Goal: Task Accomplishment & Management: Complete application form

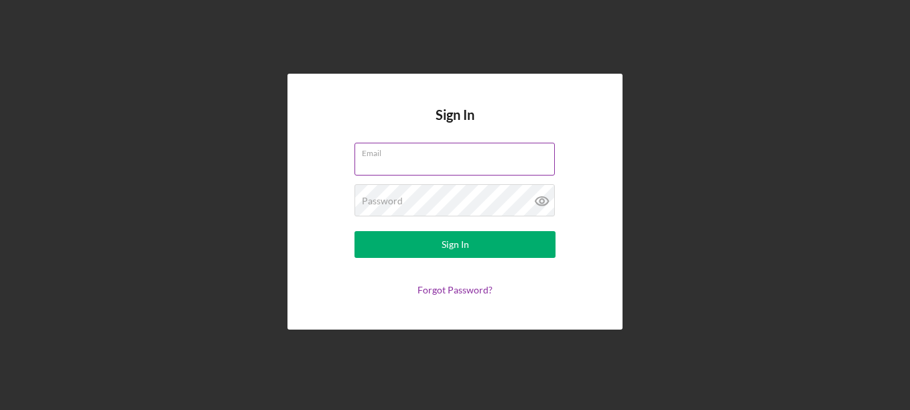
click at [444, 162] on input "Email" at bounding box center [455, 159] width 200 height 32
click at [743, 121] on div "Sign In Email Password Sign In Forgot Password?" at bounding box center [455, 202] width 897 height 404
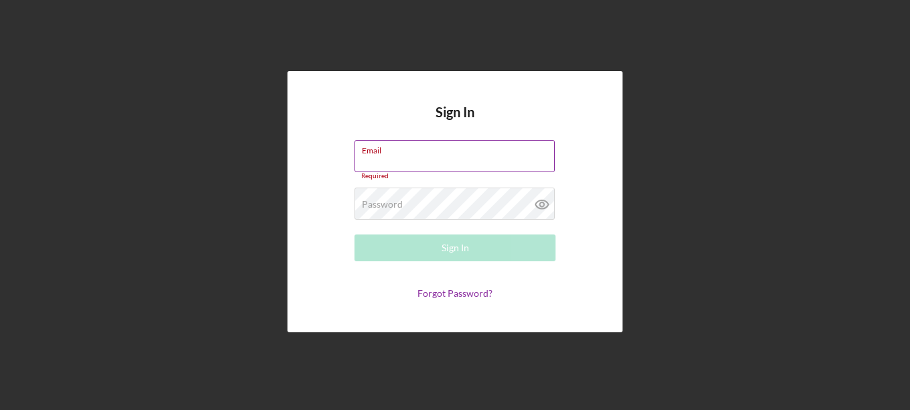
click at [448, 149] on div "Email Required" at bounding box center [455, 160] width 201 height 40
type input "[EMAIL_ADDRESS][DOMAIN_NAME]"
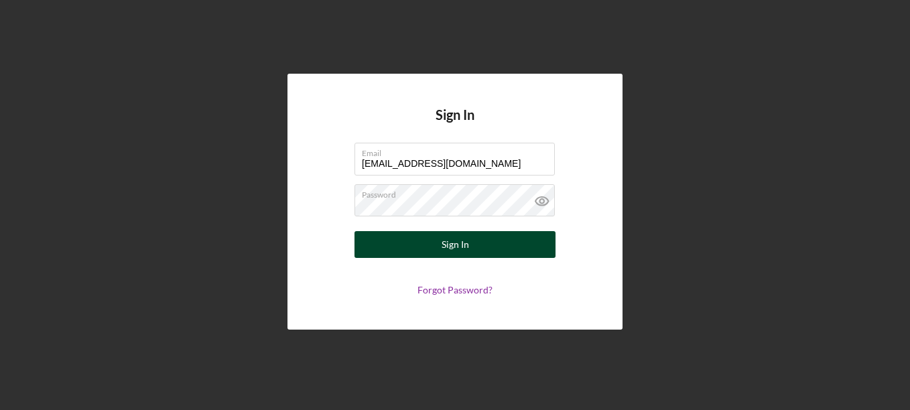
click at [516, 248] on button "Sign In" at bounding box center [455, 244] width 201 height 27
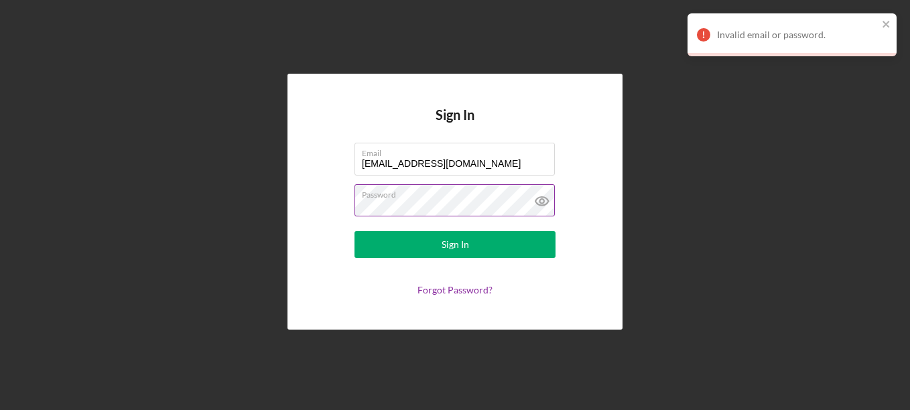
click at [544, 200] on icon at bounding box center [543, 201] width 34 height 34
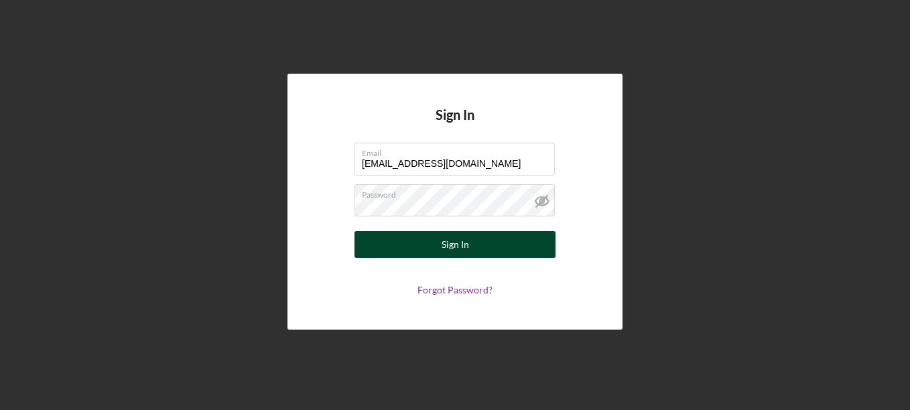
click at [505, 247] on button "Sign In" at bounding box center [455, 244] width 201 height 27
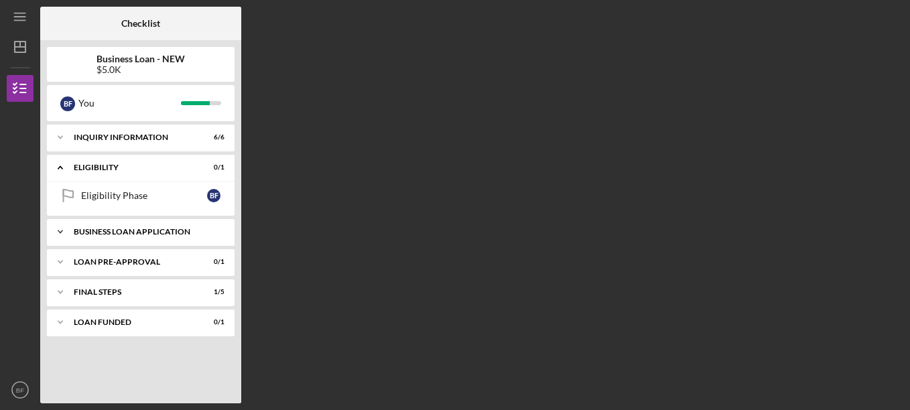
click at [187, 233] on div "BUSINESS LOAN APPLICATION" at bounding box center [146, 232] width 144 height 8
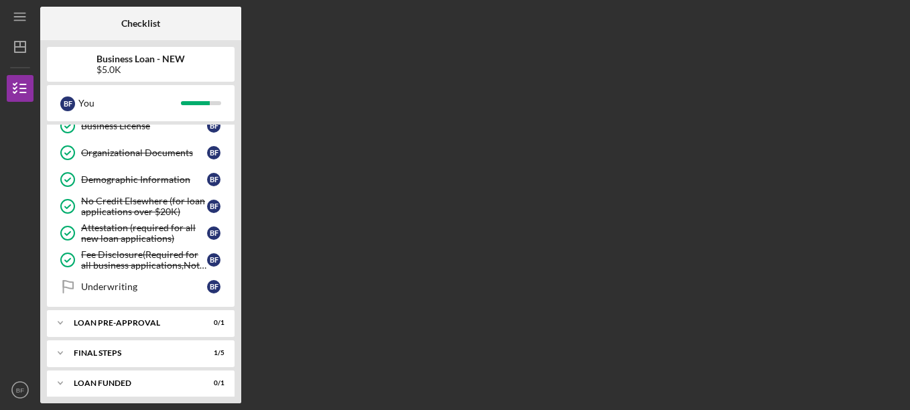
scroll to position [356, 0]
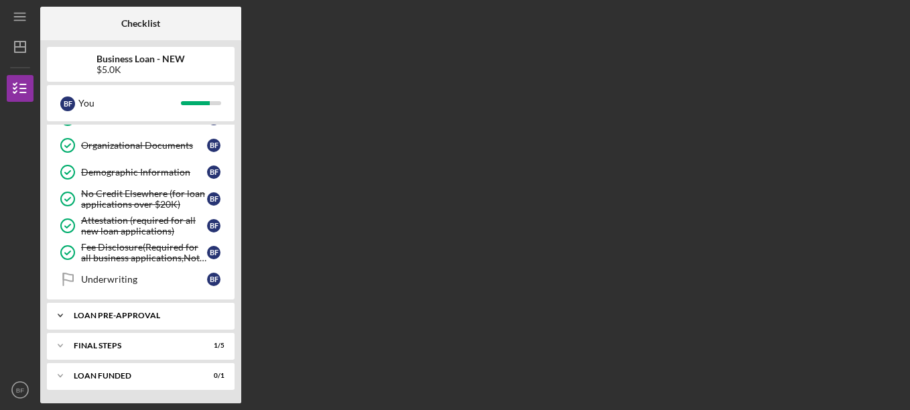
click at [157, 305] on div "Icon/Expander LOAN PRE-APPROVAL 0 / 1" at bounding box center [141, 315] width 188 height 27
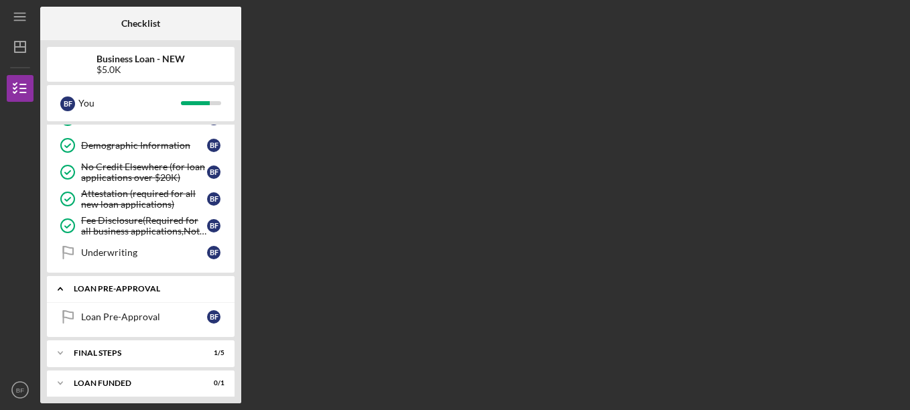
scroll to position [390, 0]
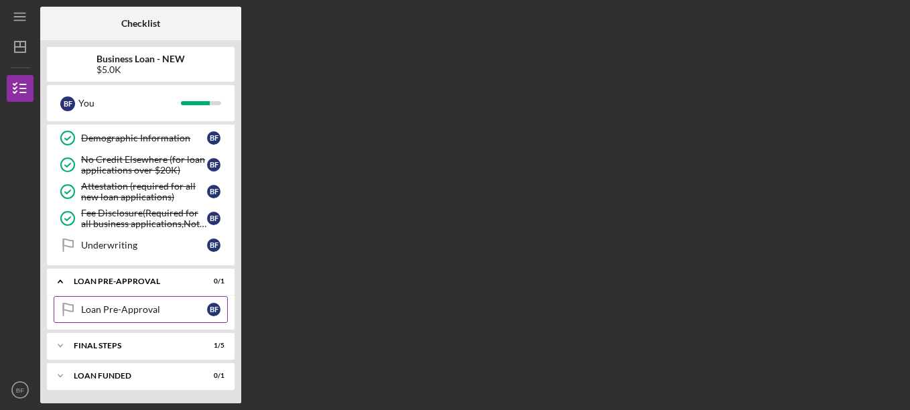
drag, startPoint x: 157, startPoint y: 305, endPoint x: 177, endPoint y: 305, distance: 20.1
click at [177, 305] on div "Loan Pre-Approval" at bounding box center [144, 309] width 126 height 11
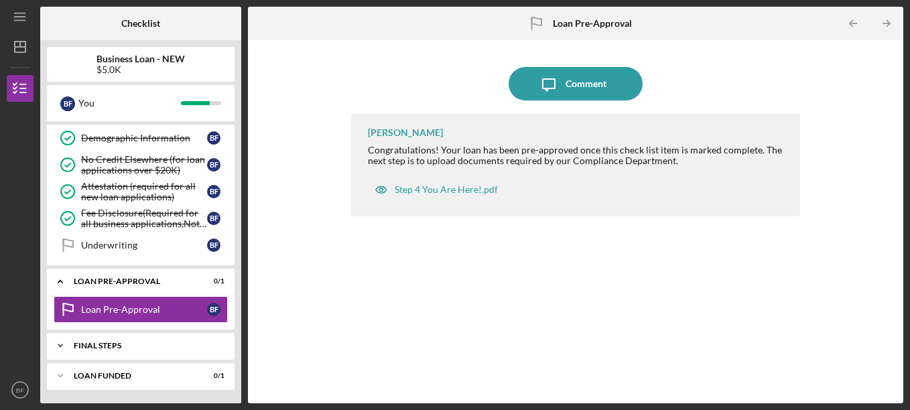
click at [111, 349] on div "FINAL STEPS" at bounding box center [146, 346] width 144 height 8
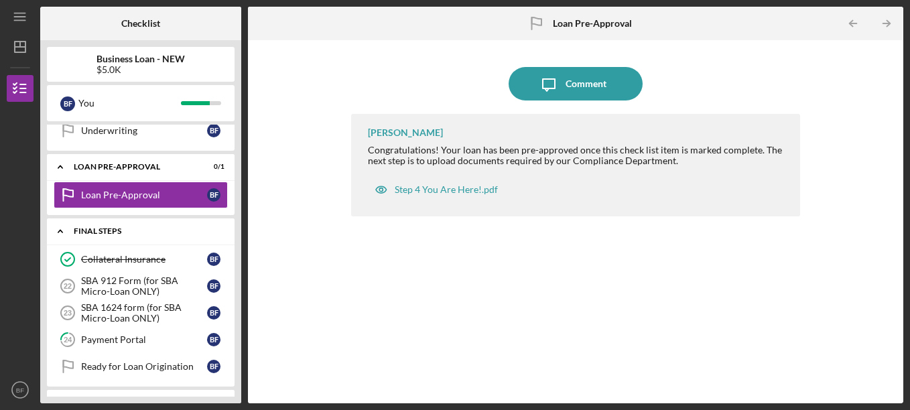
scroll to position [478, 0]
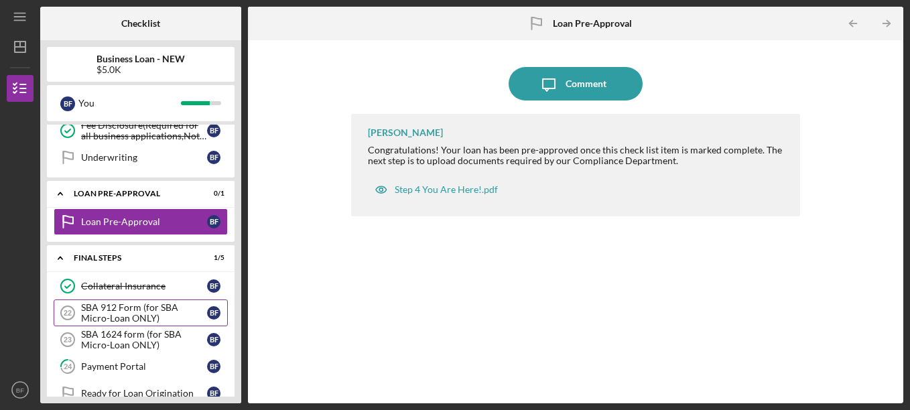
click at [160, 305] on div "SBA 912 Form (for SBA Micro-Loan ONLY)" at bounding box center [144, 312] width 126 height 21
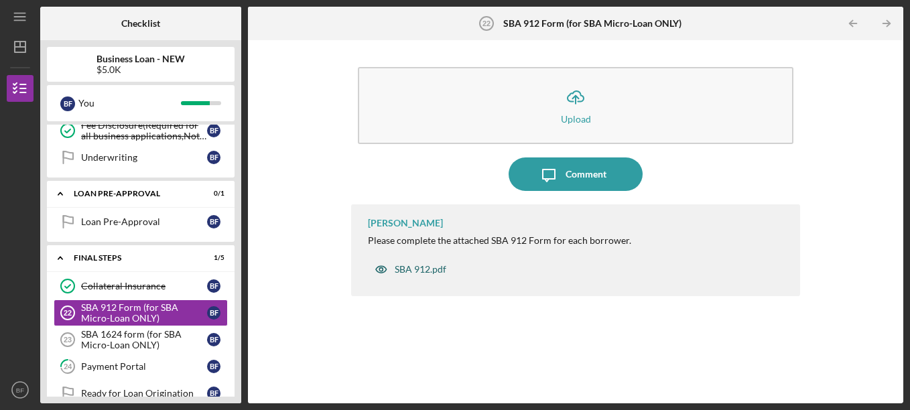
click at [434, 268] on div "SBA 912.pdf" at bounding box center [421, 269] width 52 height 11
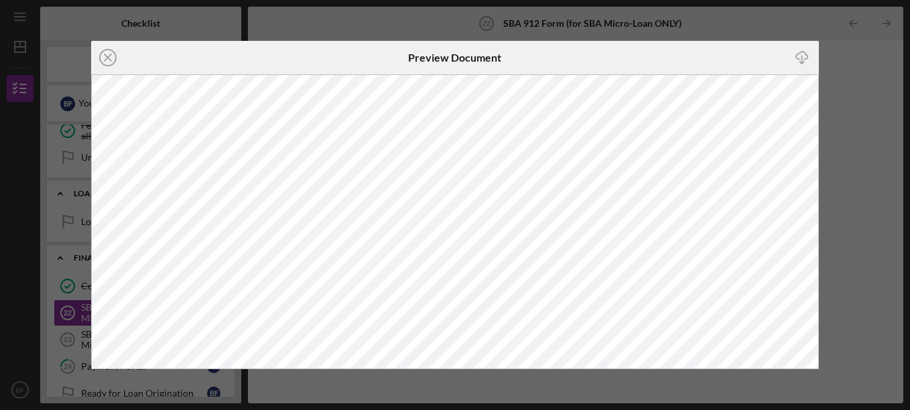
click at [805, 58] on icon "Icon/Download" at bounding box center [803, 58] width 30 height 30
